Goal: Information Seeking & Learning: Check status

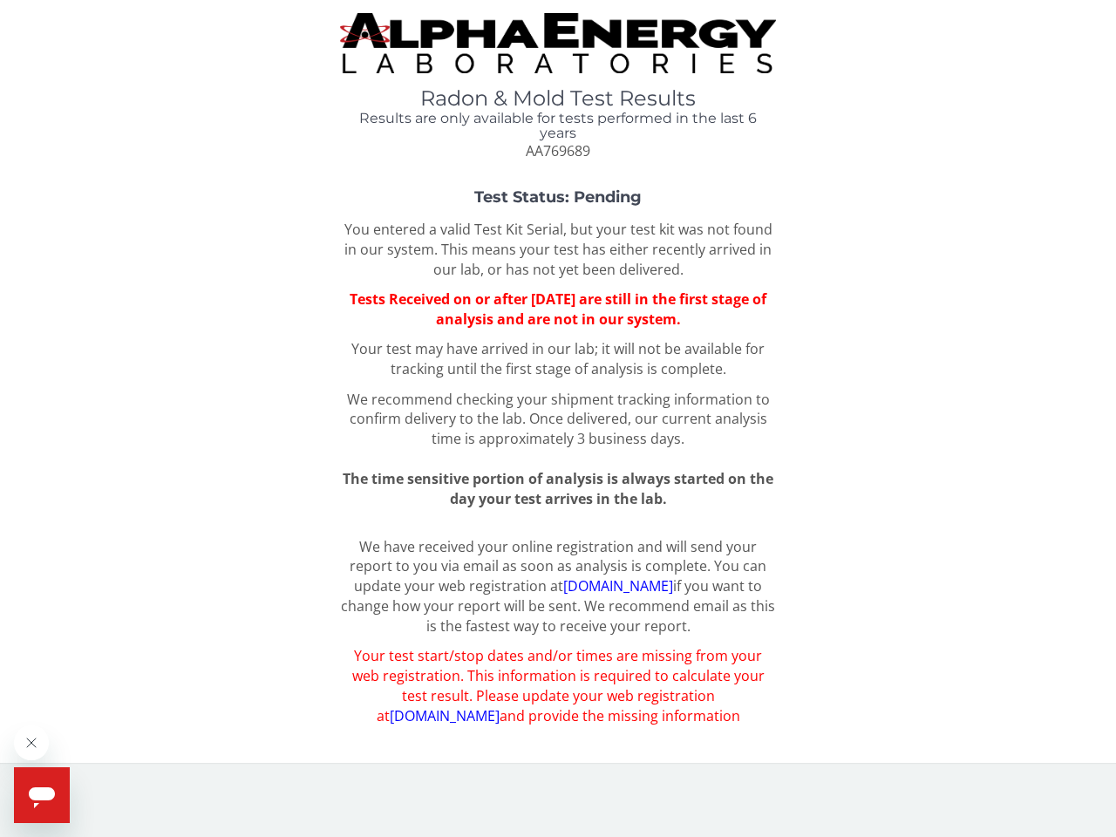
click at [31, 743] on icon "Close message from company" at bounding box center [31, 742] width 9 height 9
click at [78, 779] on span "Help" at bounding box center [80, 779] width 28 height 14
click at [42, 795] on icon "Open messaging window" at bounding box center [42, 797] width 26 height 21
